Goal: Information Seeking & Learning: Learn about a topic

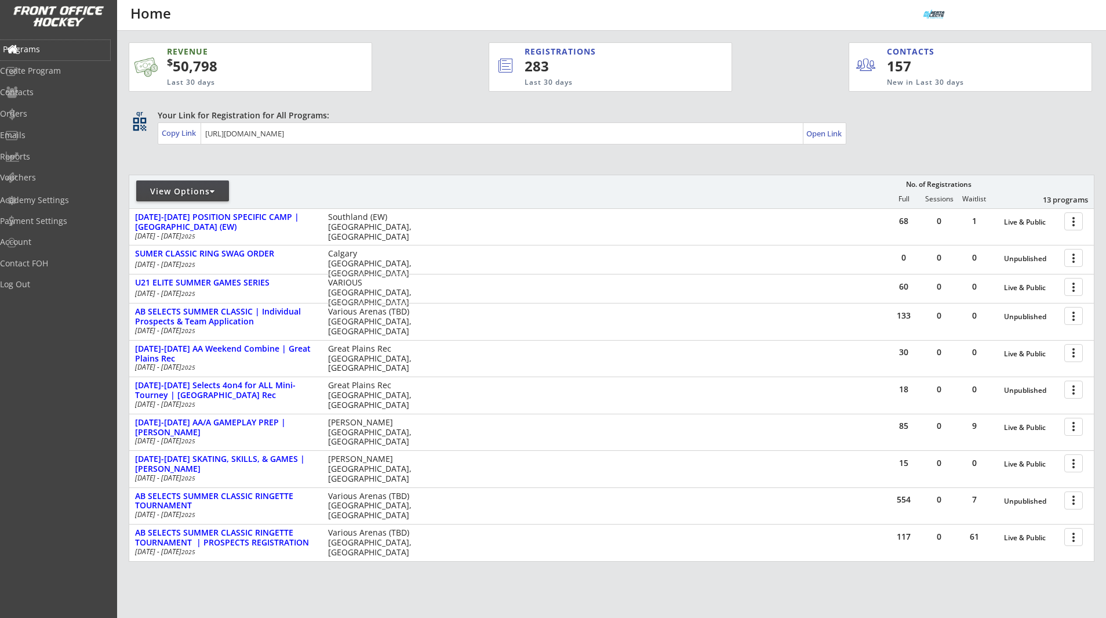
click at [59, 52] on div "Programs" at bounding box center [55, 49] width 104 height 8
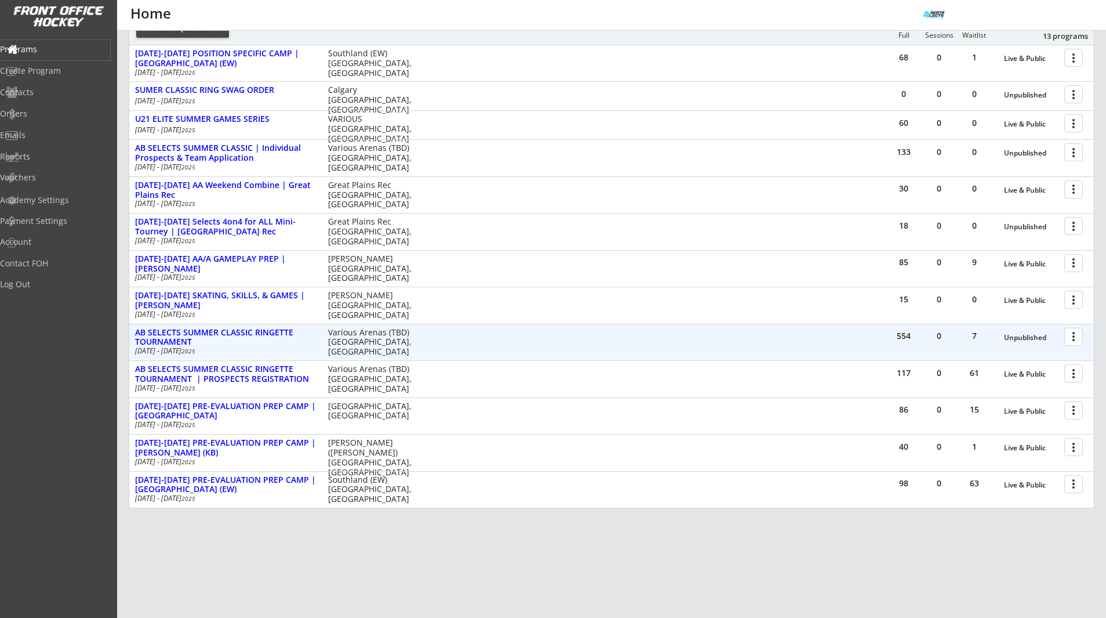
scroll to position [165, 0]
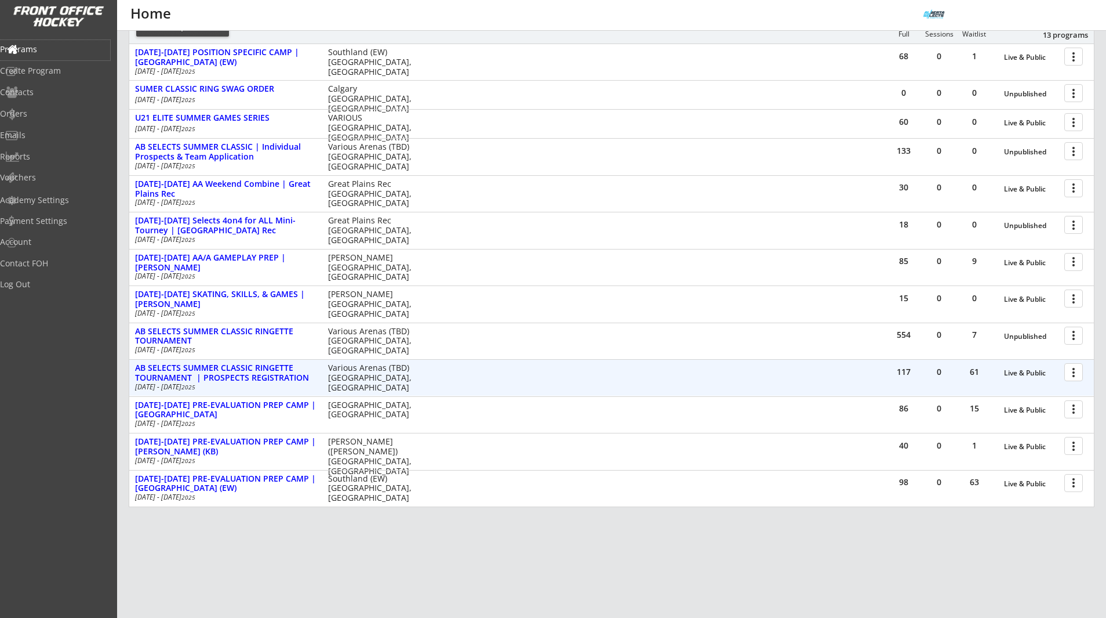
click at [1077, 370] on div at bounding box center [1076, 371] width 20 height 20
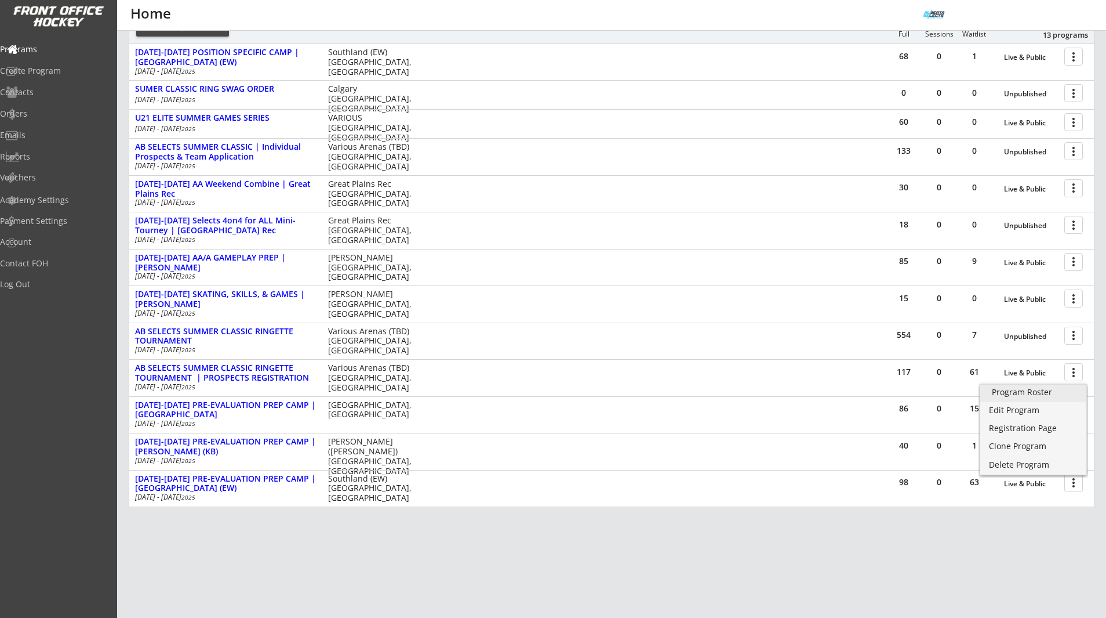
click at [1063, 385] on link "Program Roster" at bounding box center [1034, 392] width 106 height 17
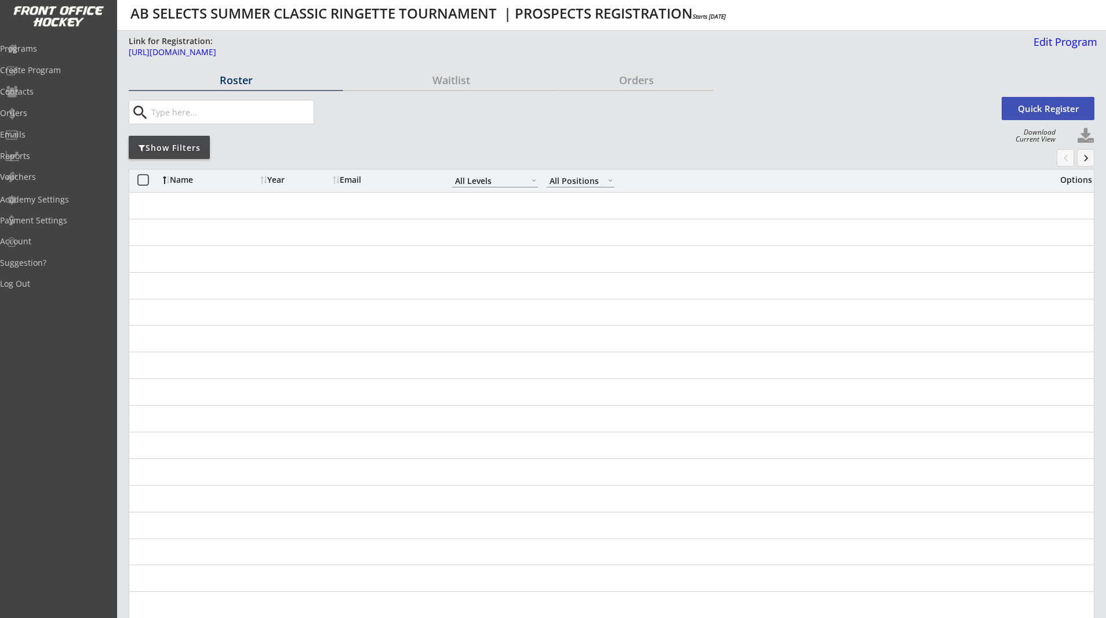
select select ""All Levels""
select select ""All Positions""
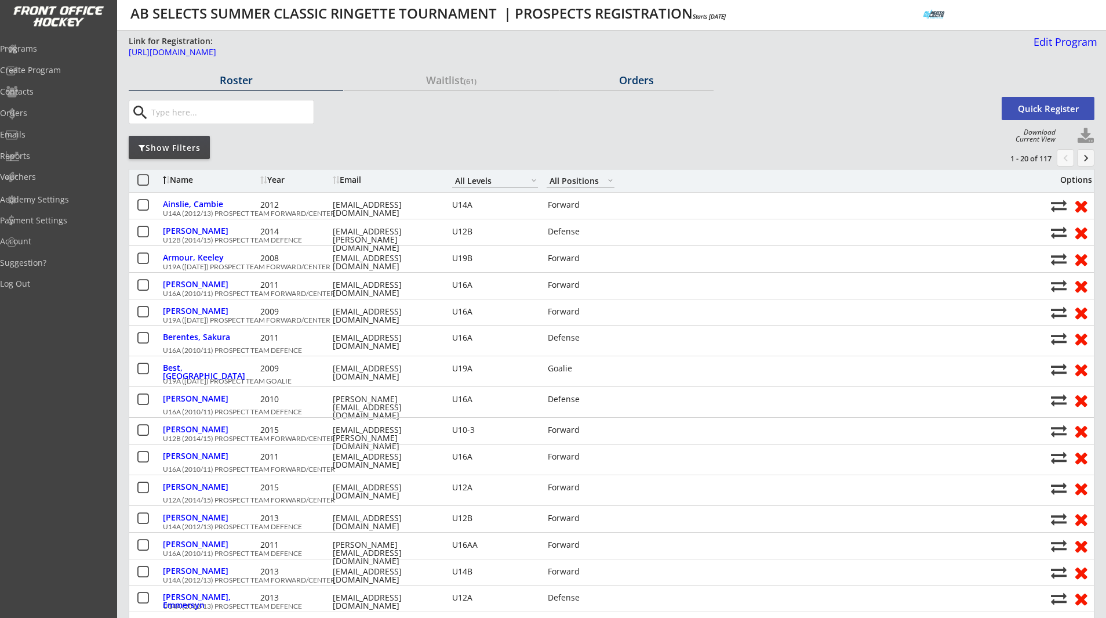
click at [638, 77] on div "Orders" at bounding box center [637, 80] width 154 height 10
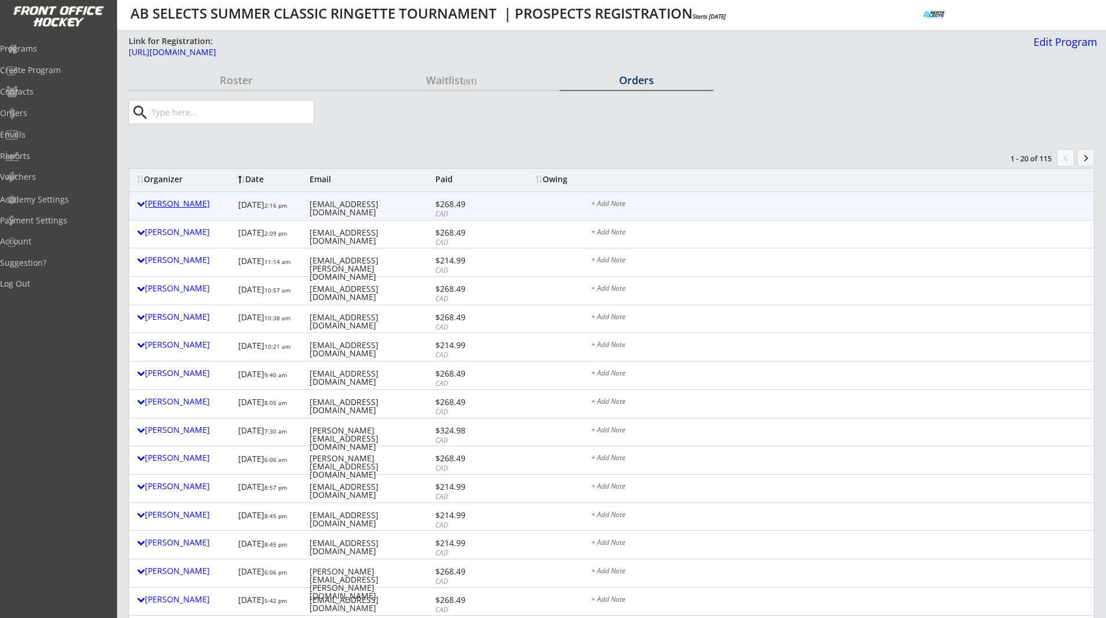
click at [162, 202] on div "[PERSON_NAME]" at bounding box center [185, 203] width 96 height 8
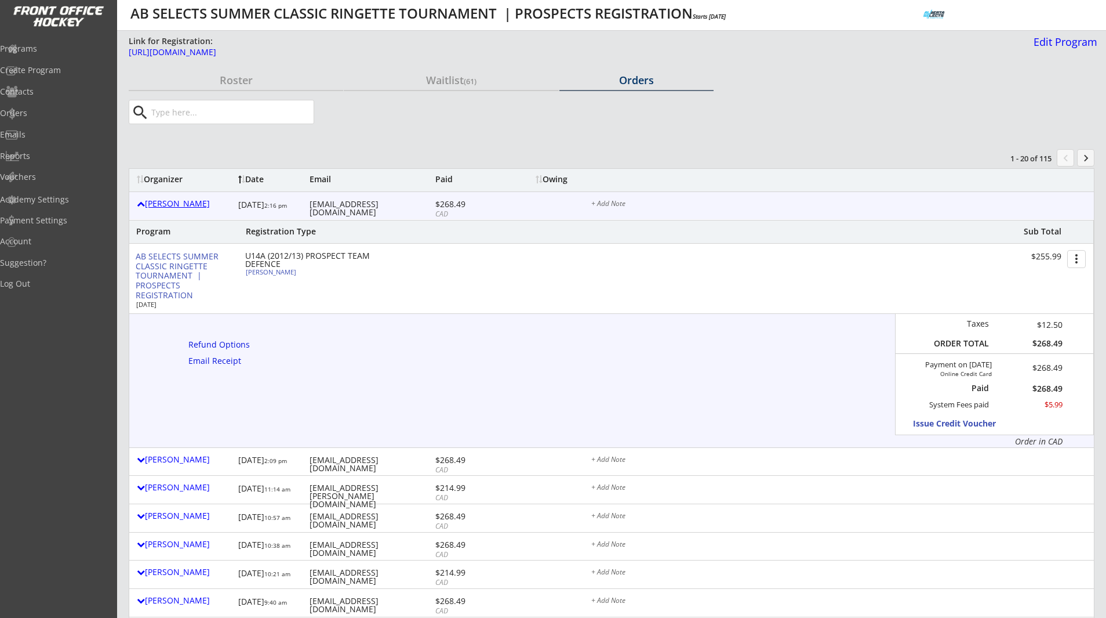
click at [162, 202] on div "[PERSON_NAME]" at bounding box center [185, 203] width 96 height 8
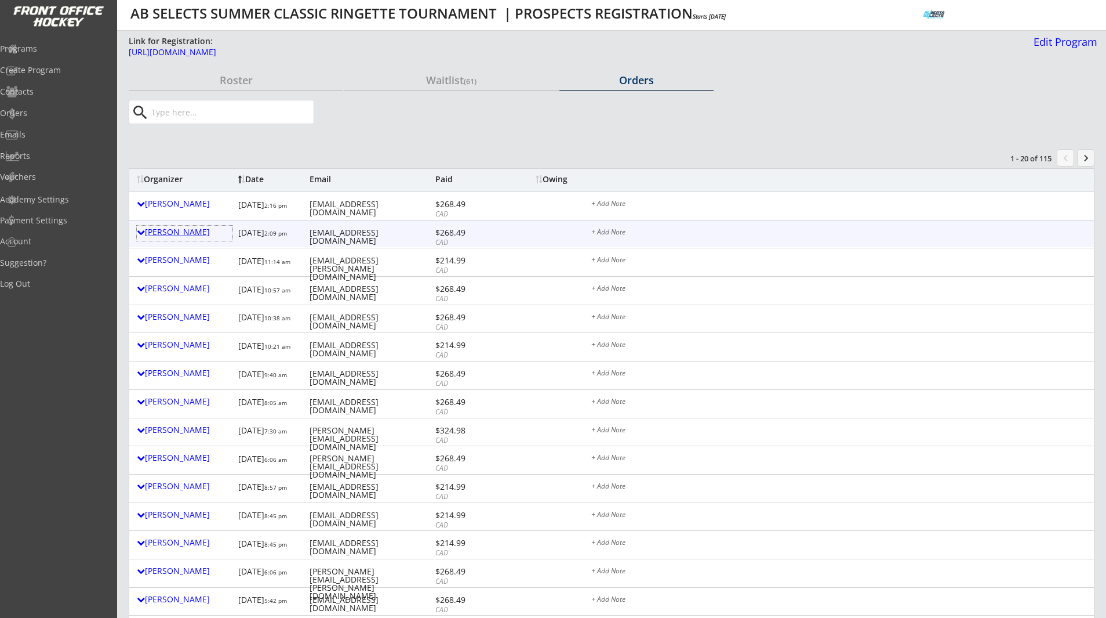
click at [165, 230] on div "[PERSON_NAME]" at bounding box center [185, 232] width 96 height 8
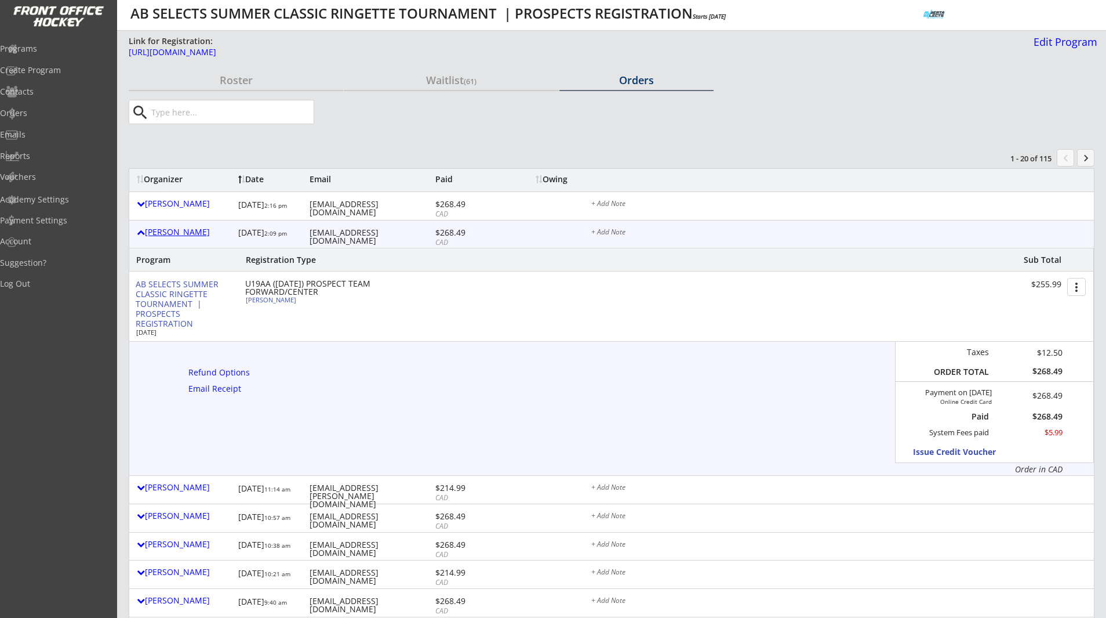
click at [165, 230] on div "[PERSON_NAME]" at bounding box center [185, 232] width 96 height 8
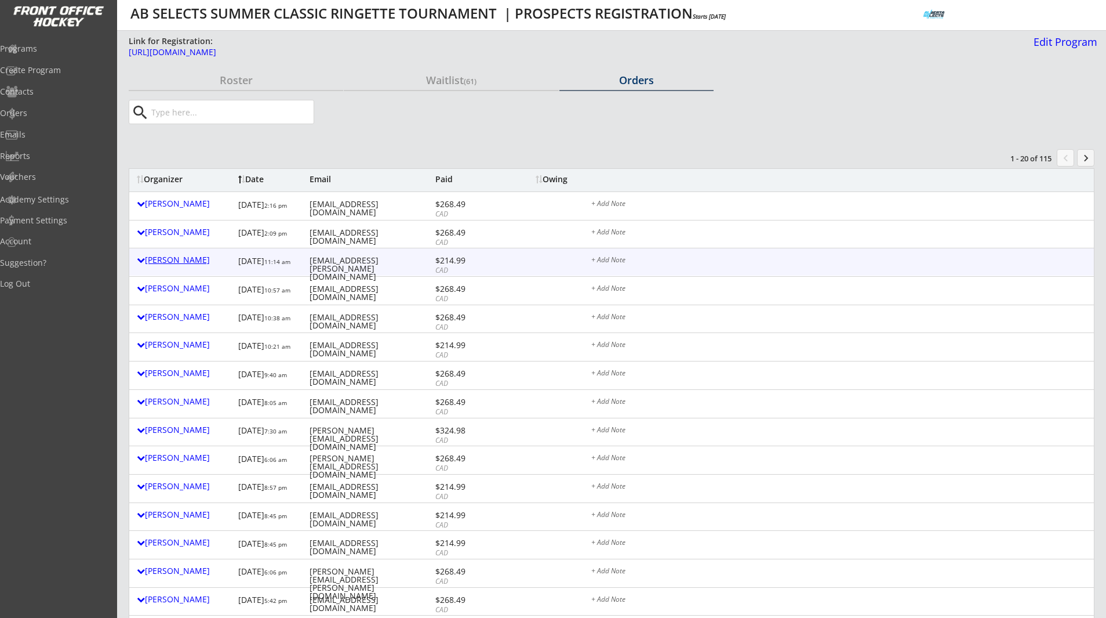
click at [175, 257] on div "[PERSON_NAME]" at bounding box center [185, 260] width 96 height 8
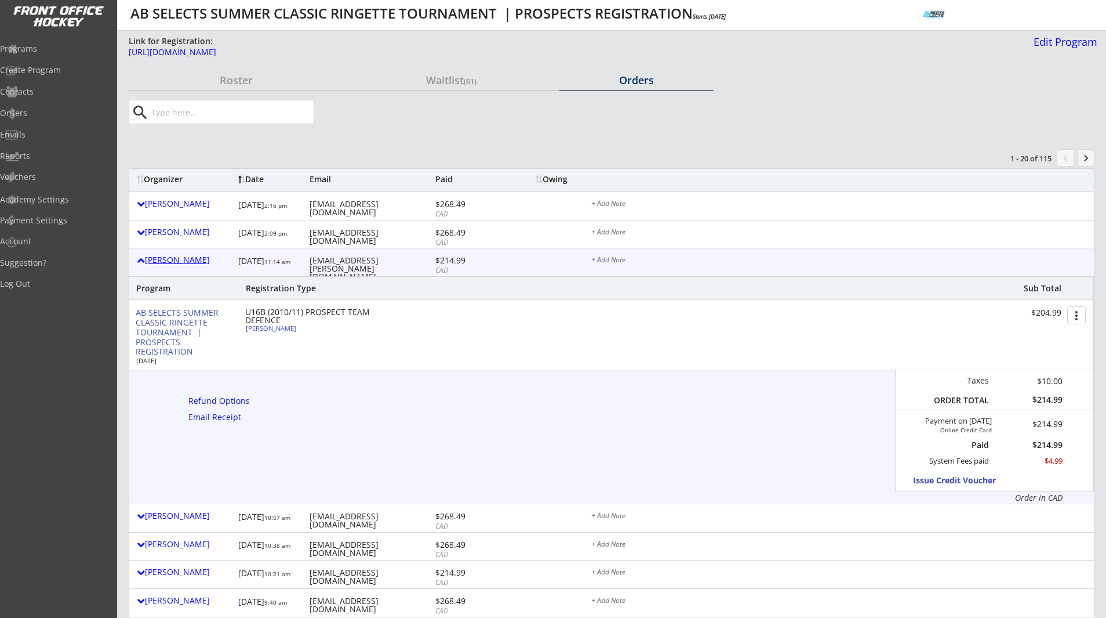
click at [175, 257] on div "[PERSON_NAME]" at bounding box center [185, 260] width 96 height 8
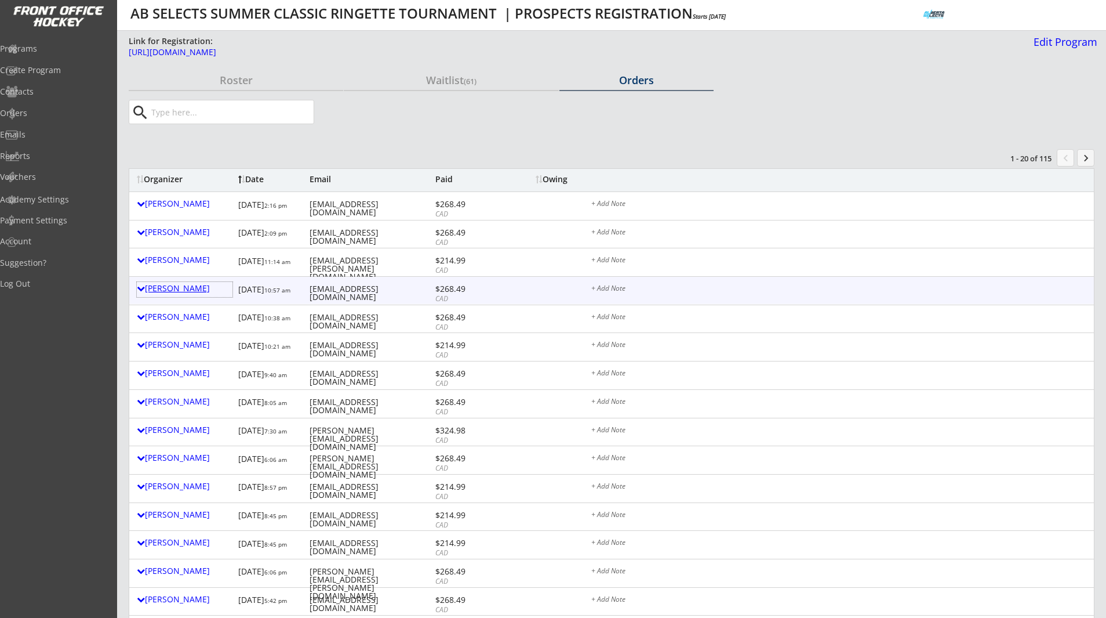
click at [180, 289] on div "[PERSON_NAME]" at bounding box center [185, 288] width 96 height 8
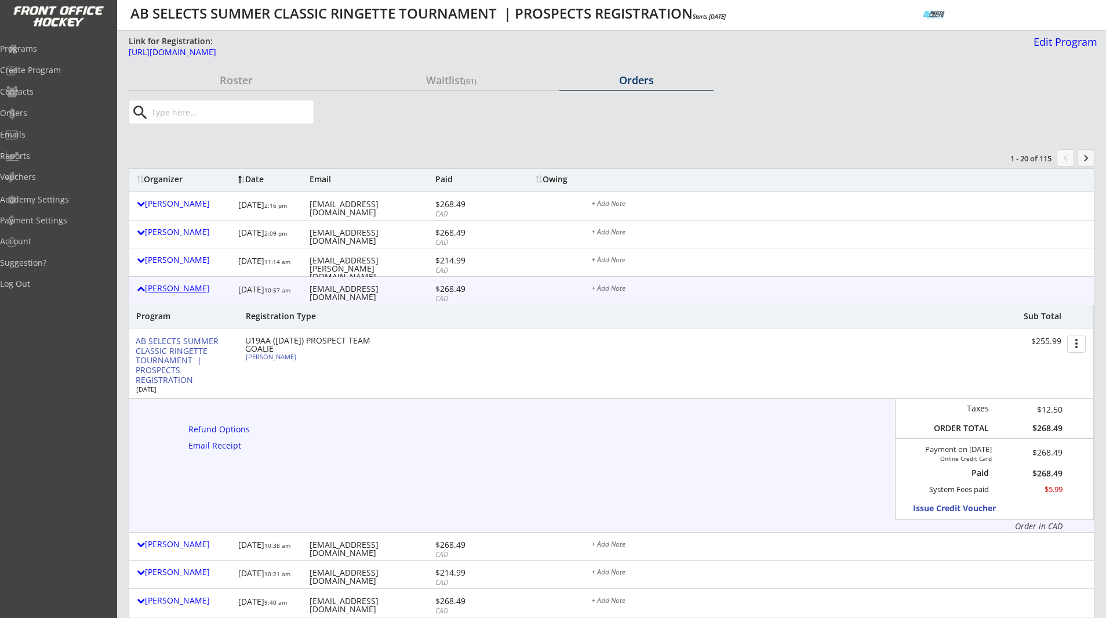
click at [180, 289] on div "[PERSON_NAME]" at bounding box center [185, 288] width 96 height 8
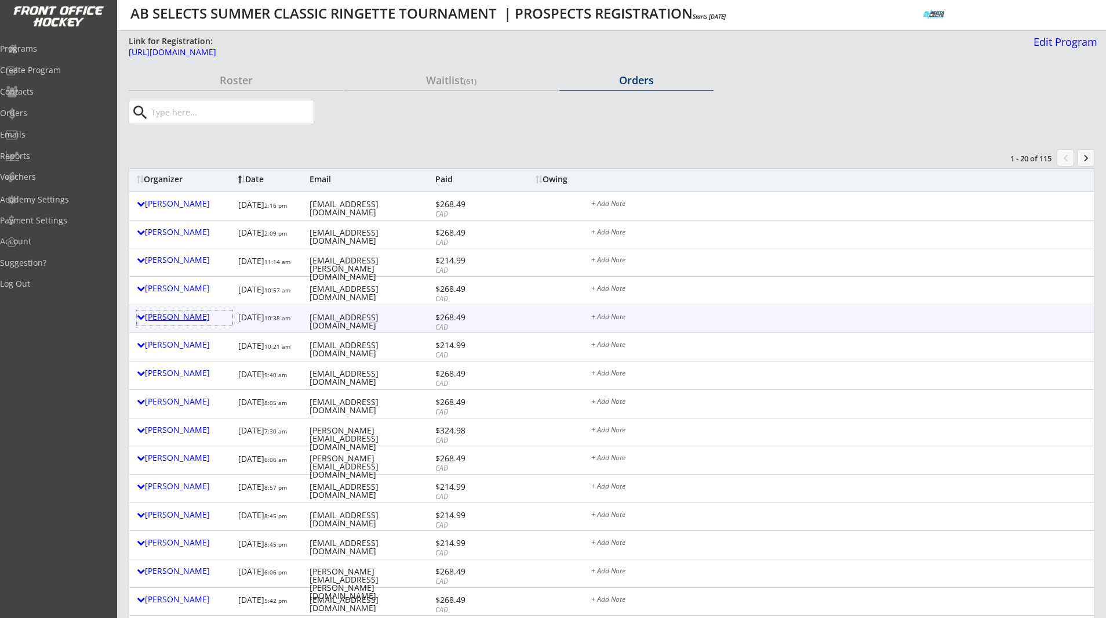
click at [180, 313] on div "[PERSON_NAME]" at bounding box center [185, 317] width 96 height 8
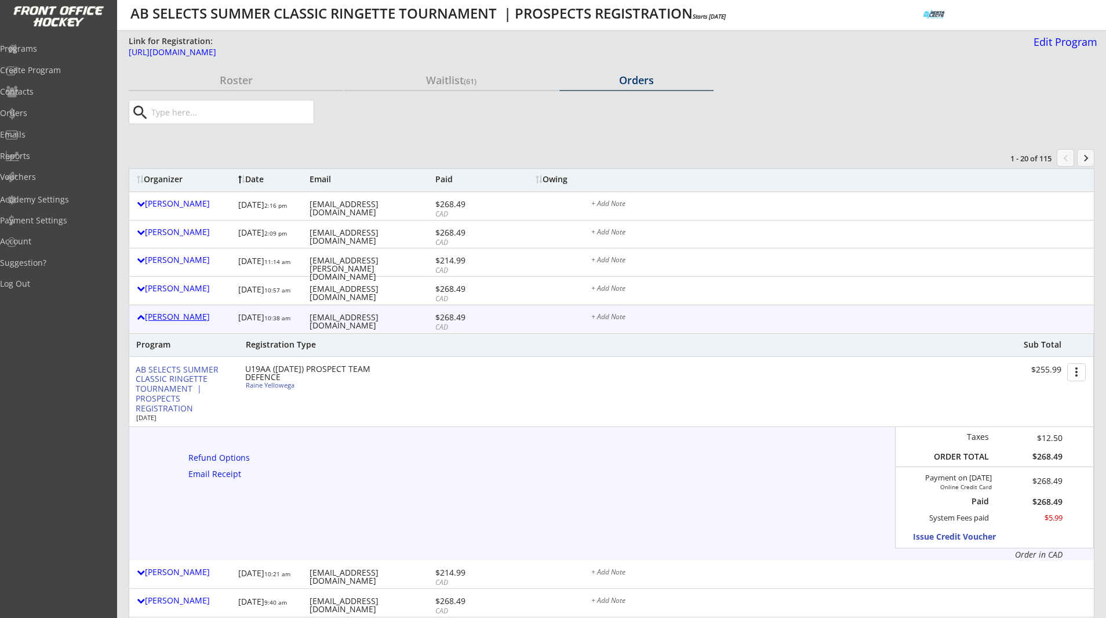
click at [178, 313] on div "[PERSON_NAME]" at bounding box center [185, 317] width 96 height 8
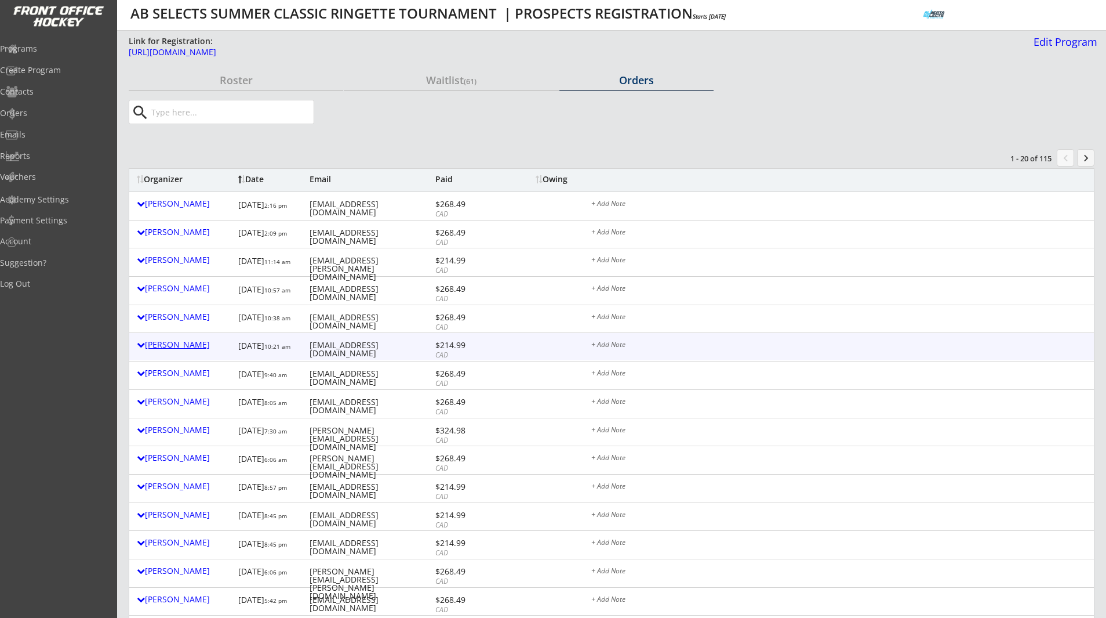
click at [179, 344] on div "[PERSON_NAME]" at bounding box center [185, 344] width 96 height 8
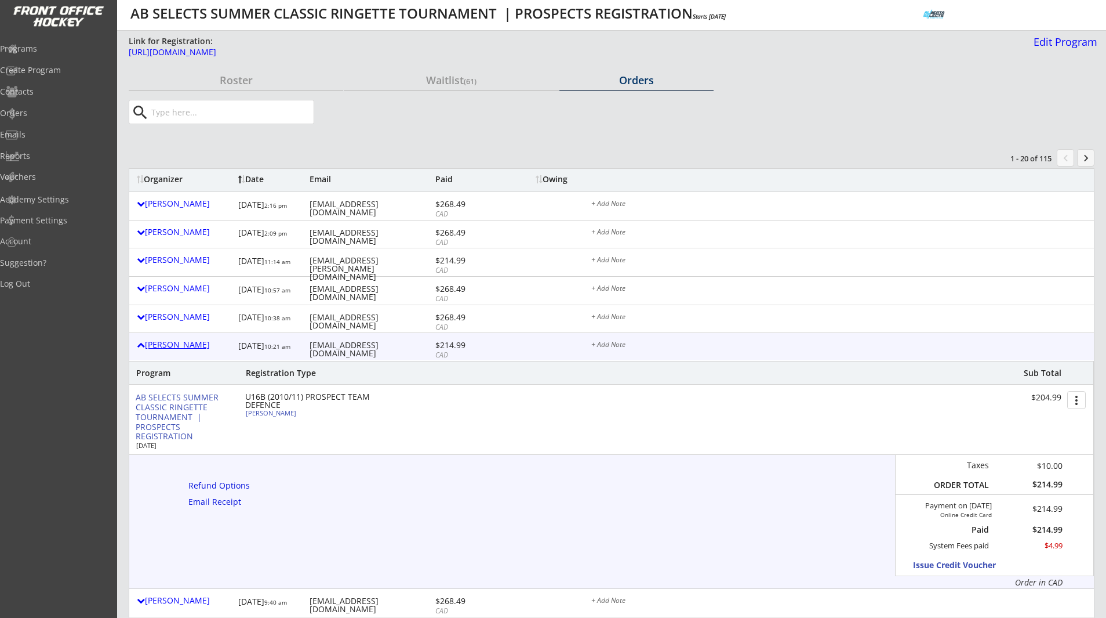
click at [179, 344] on div "[PERSON_NAME]" at bounding box center [185, 344] width 96 height 8
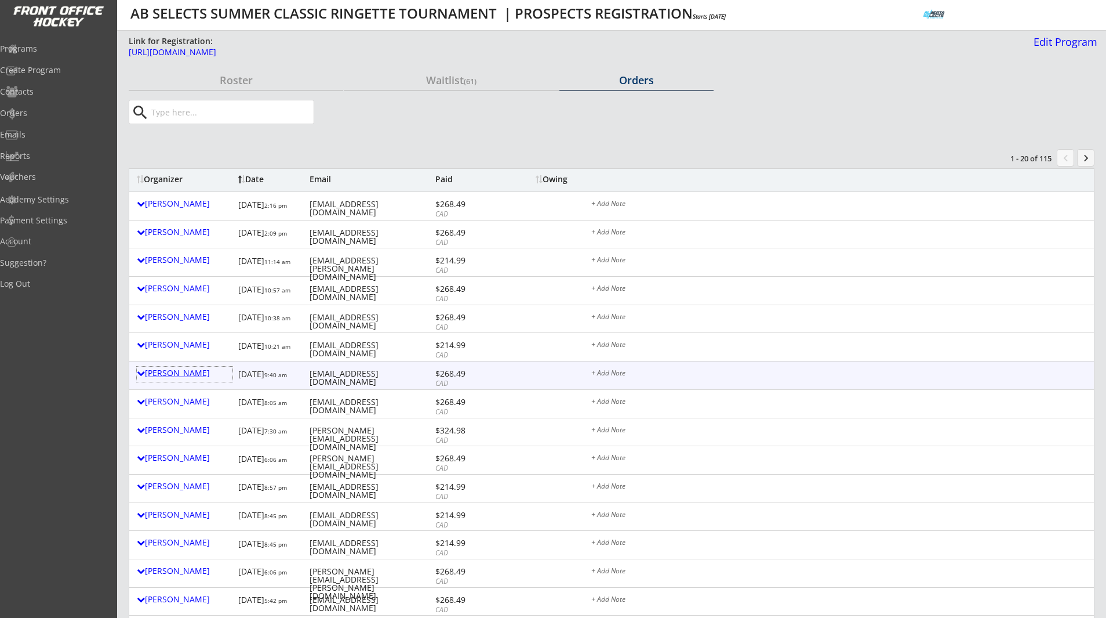
click at [180, 374] on div "[PERSON_NAME]" at bounding box center [185, 373] width 96 height 8
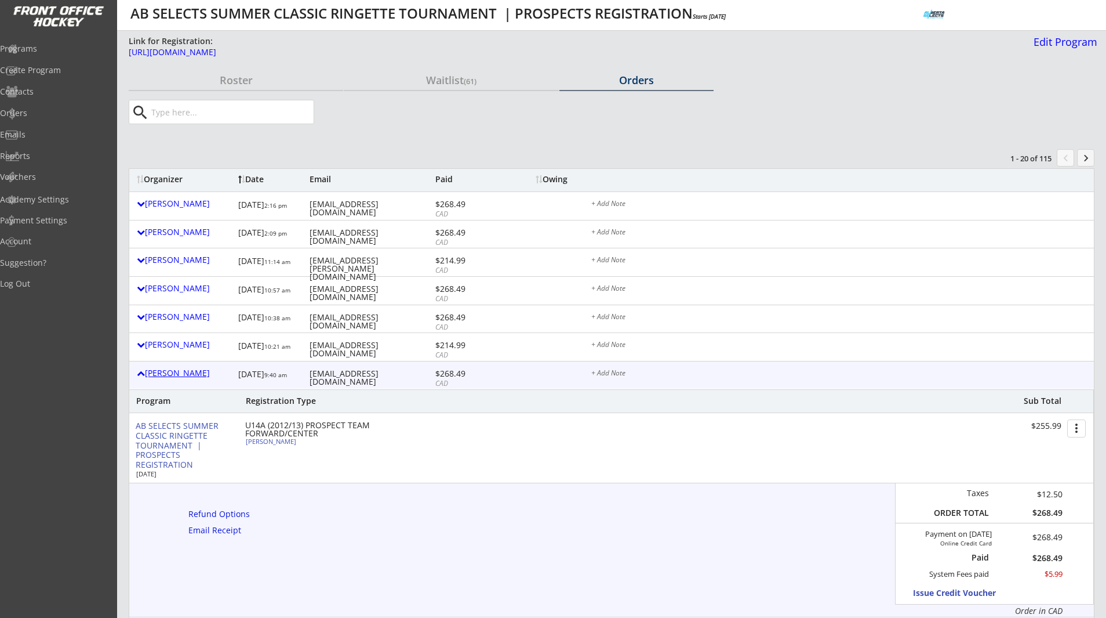
click at [180, 373] on div "[PERSON_NAME]" at bounding box center [185, 373] width 96 height 8
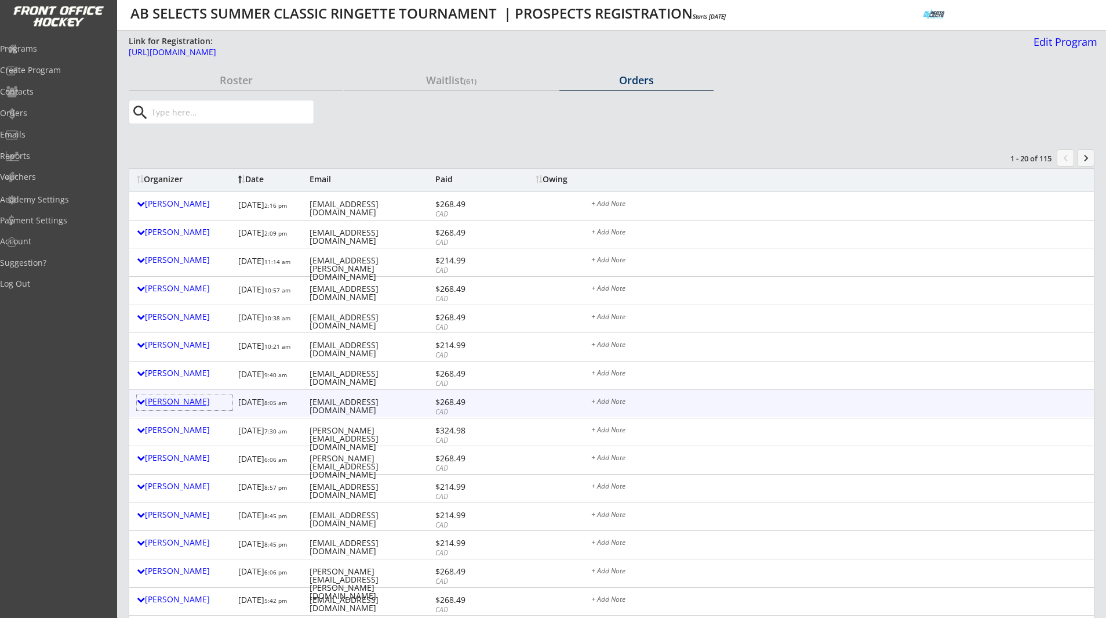
click at [188, 402] on div "[PERSON_NAME]" at bounding box center [185, 401] width 96 height 8
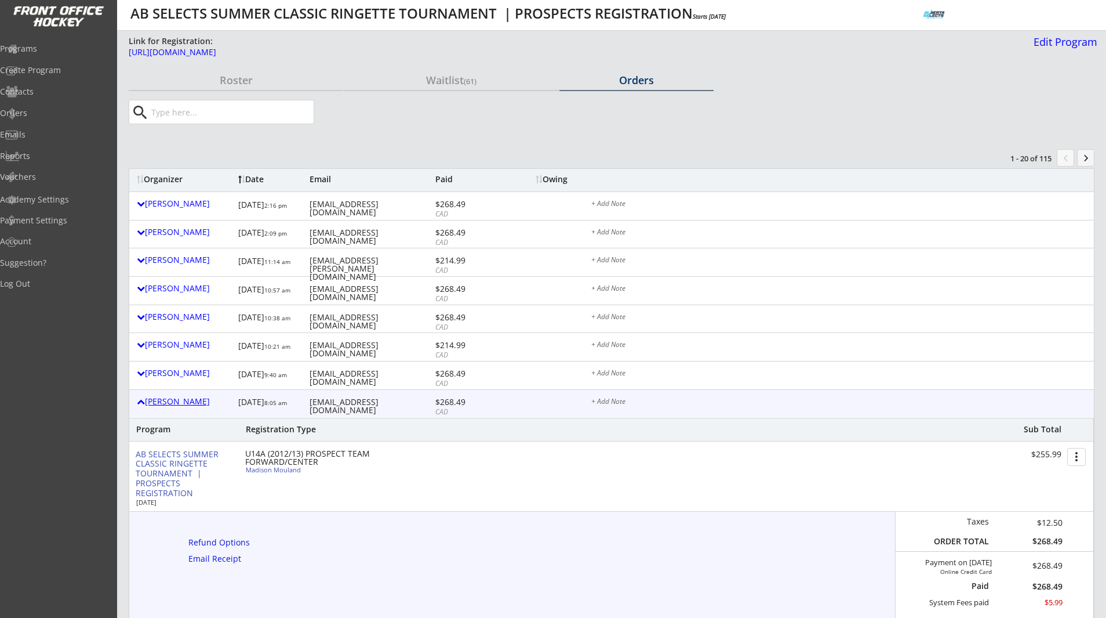
click at [188, 402] on div "[PERSON_NAME]" at bounding box center [185, 401] width 96 height 8
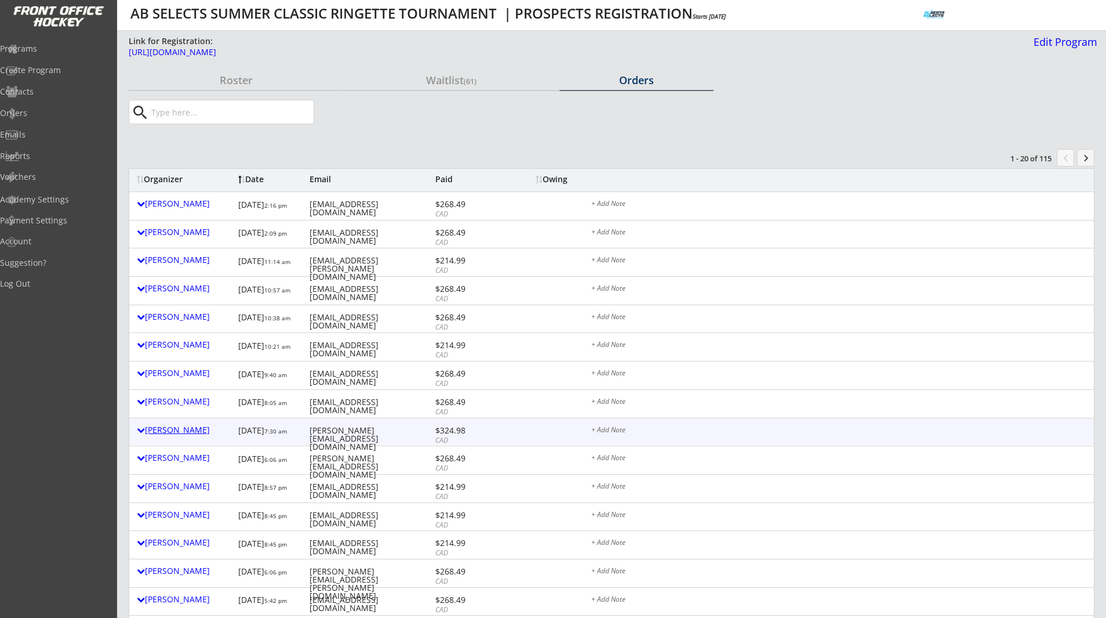
click at [188, 428] on div "[PERSON_NAME]" at bounding box center [185, 430] width 96 height 8
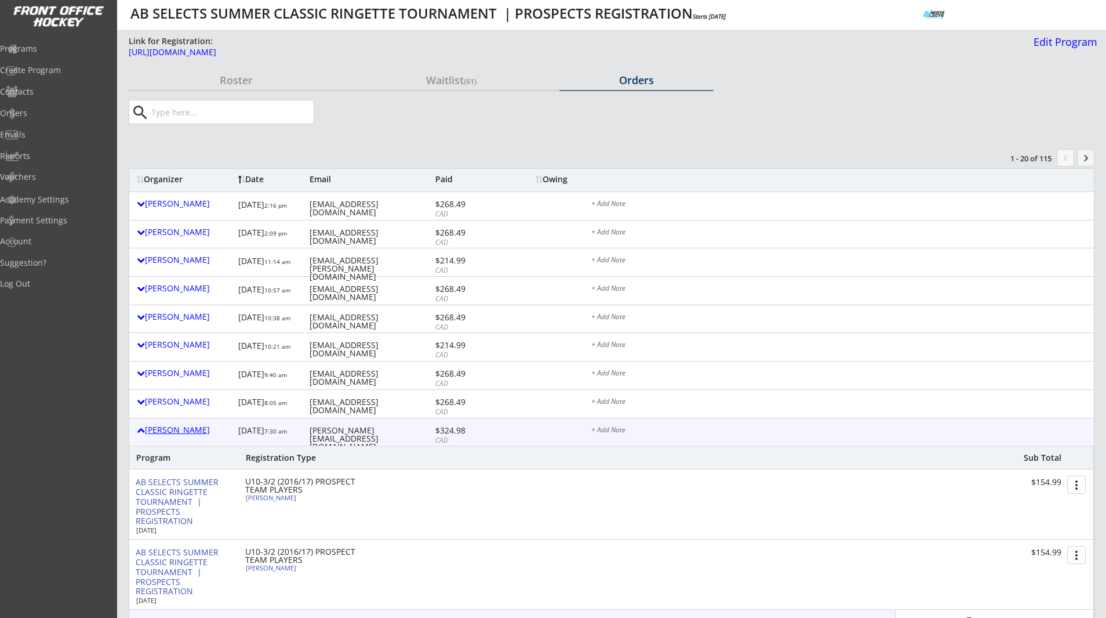
click at [188, 428] on div "[PERSON_NAME]" at bounding box center [185, 430] width 96 height 8
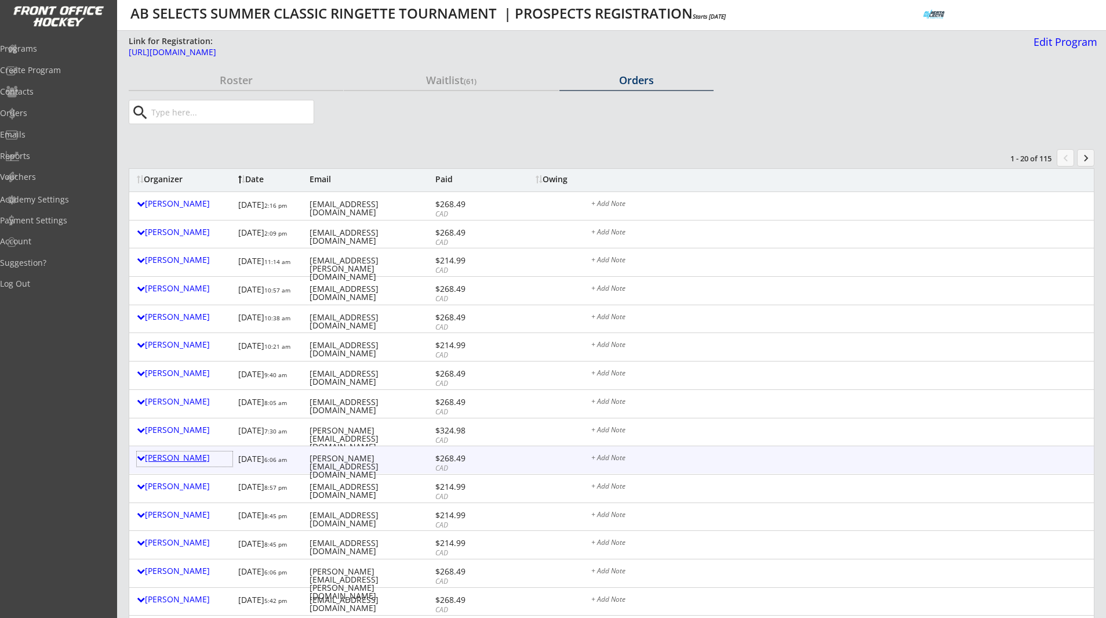
click at [192, 458] on div "[PERSON_NAME]" at bounding box center [185, 457] width 96 height 8
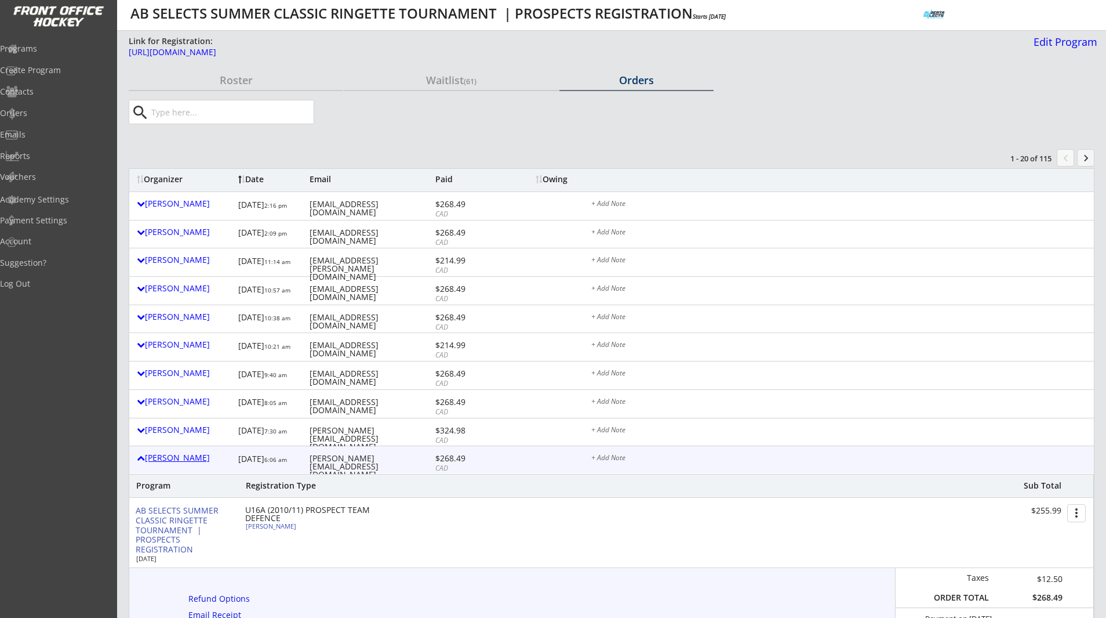
click at [192, 458] on div "[PERSON_NAME]" at bounding box center [185, 457] width 96 height 8
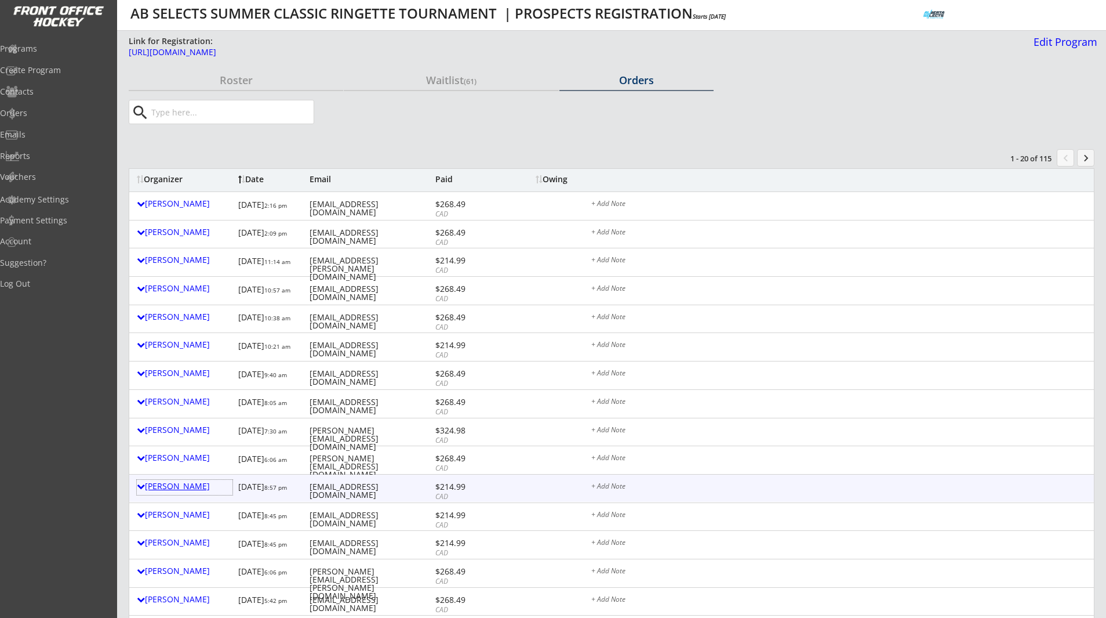
click at [196, 482] on div "[PERSON_NAME]" at bounding box center [185, 486] width 96 height 8
